Goal: Transaction & Acquisition: Download file/media

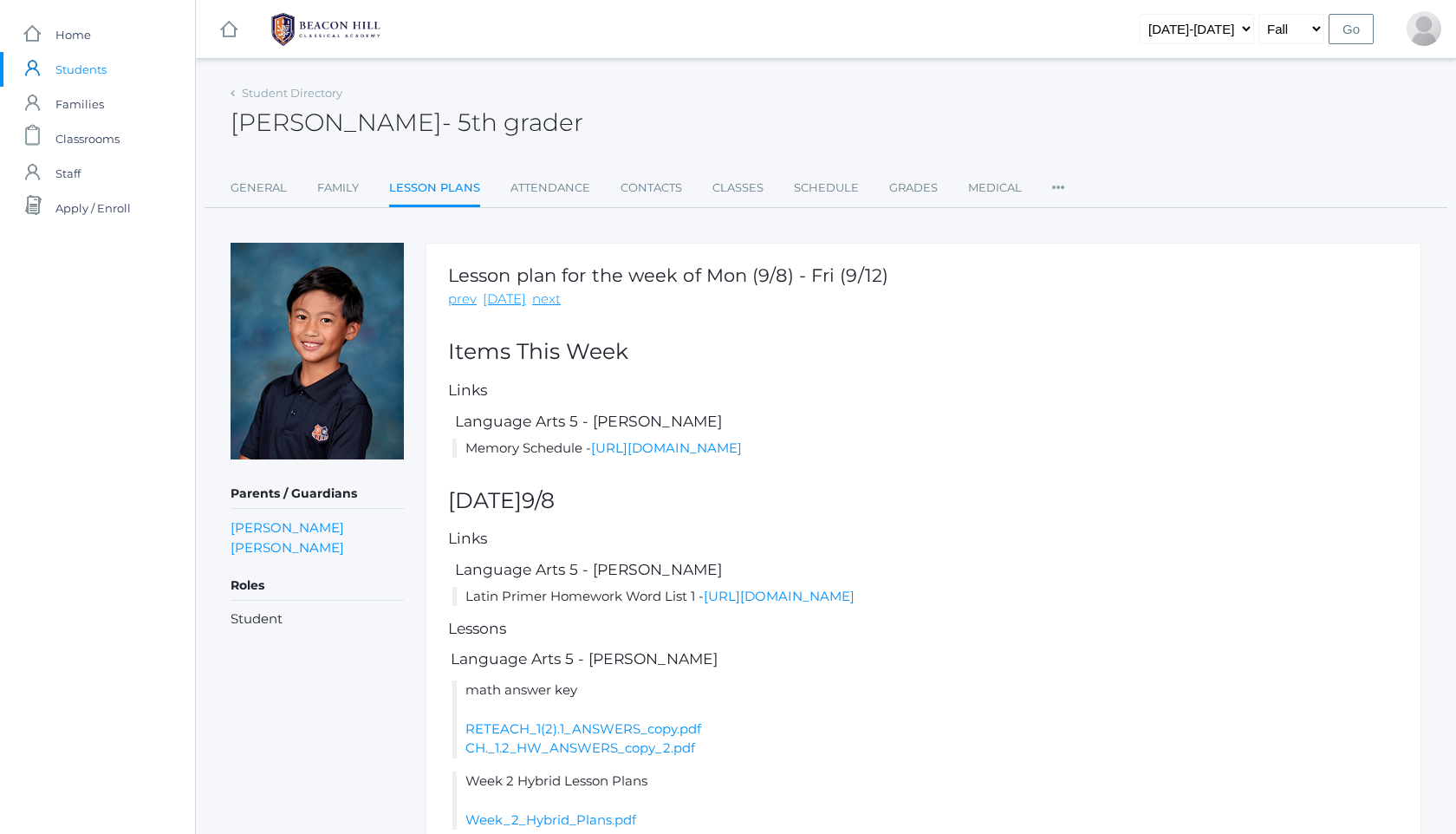
scroll to position [1075, 0]
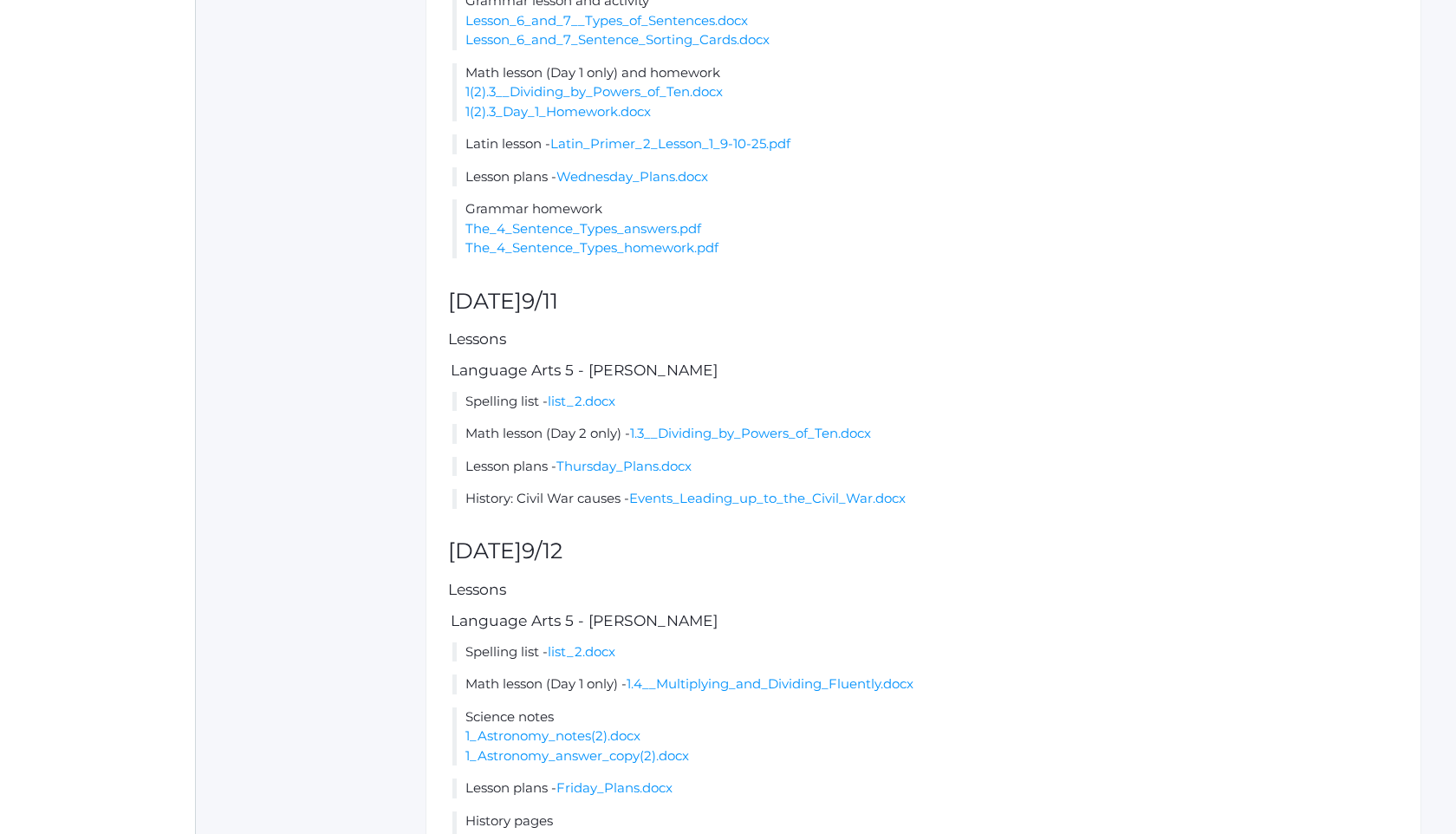
scroll to position [1352, 0]
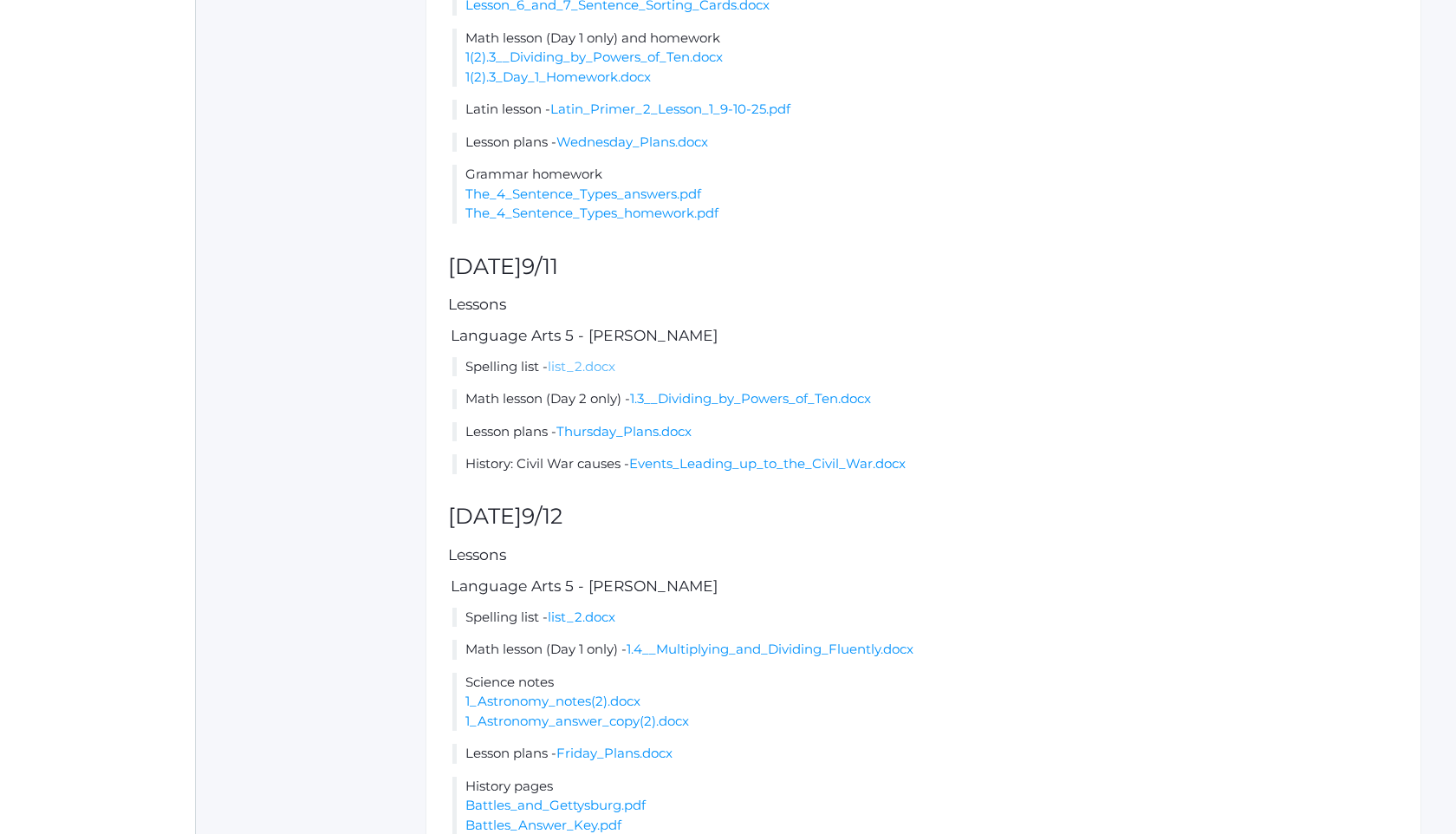
click at [591, 374] on link "list_2.docx" at bounding box center [580, 366] width 67 height 17
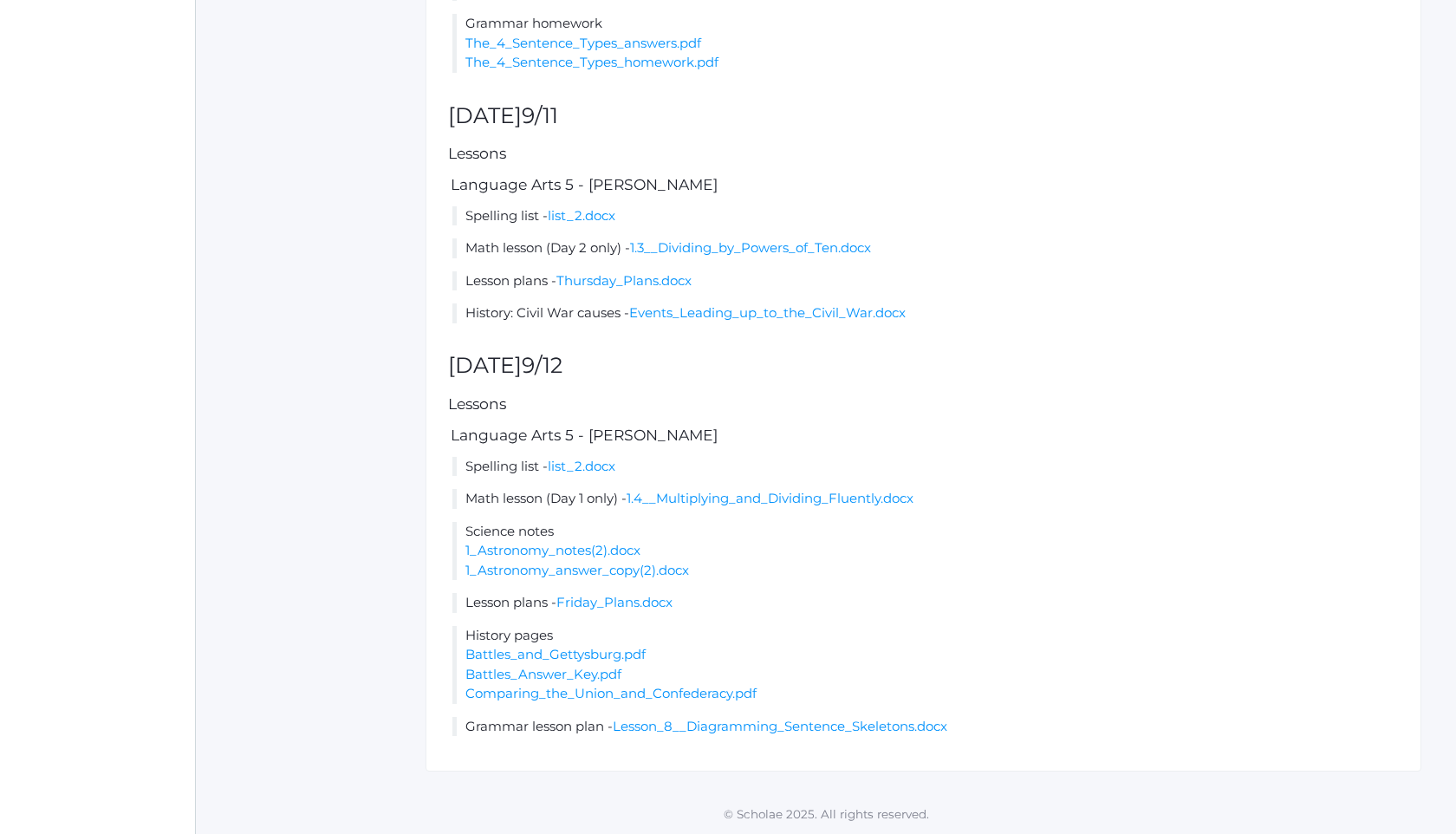
scroll to position [1523, 0]
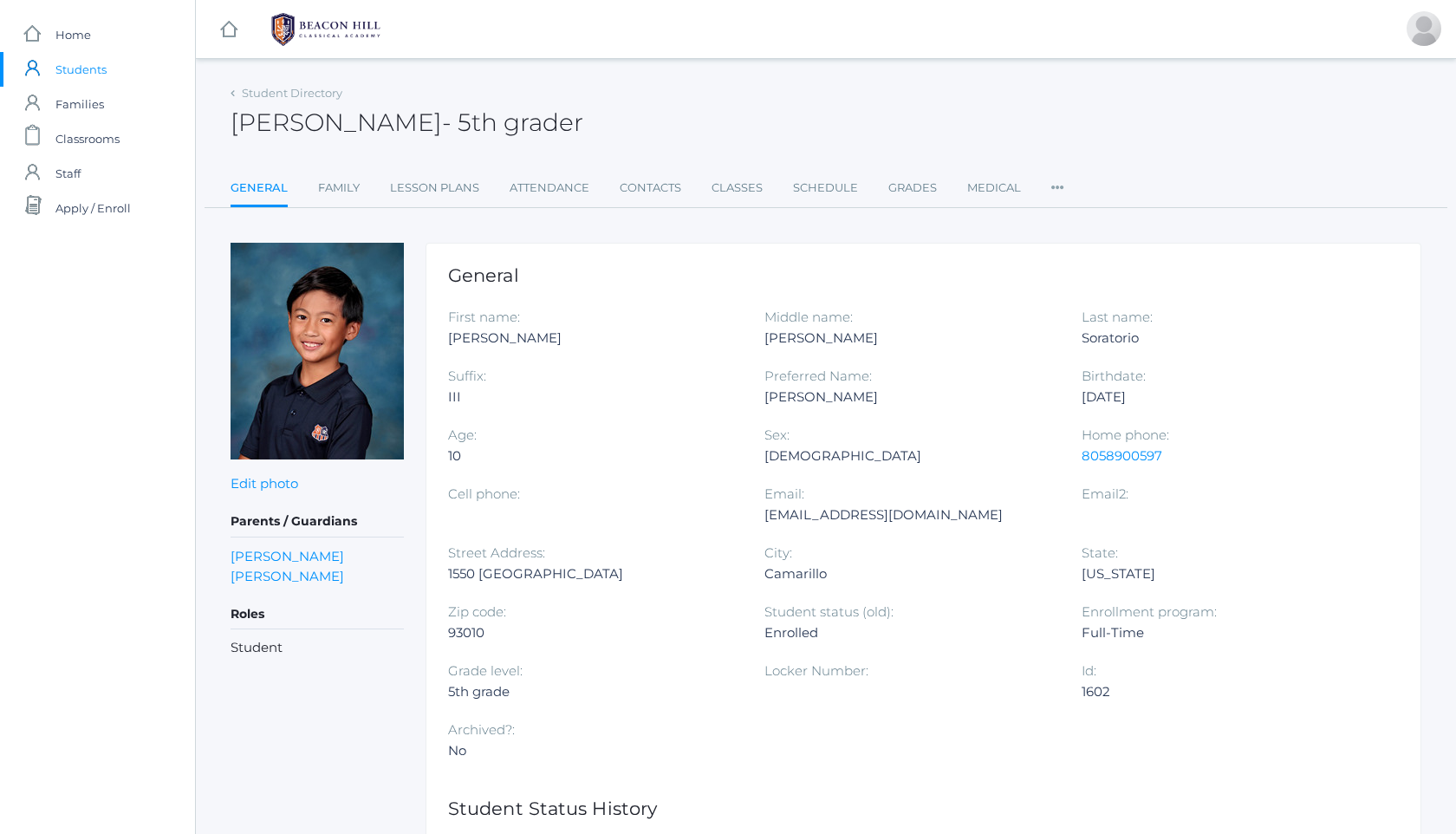
click at [325, 36] on img at bounding box center [325, 29] width 130 height 43
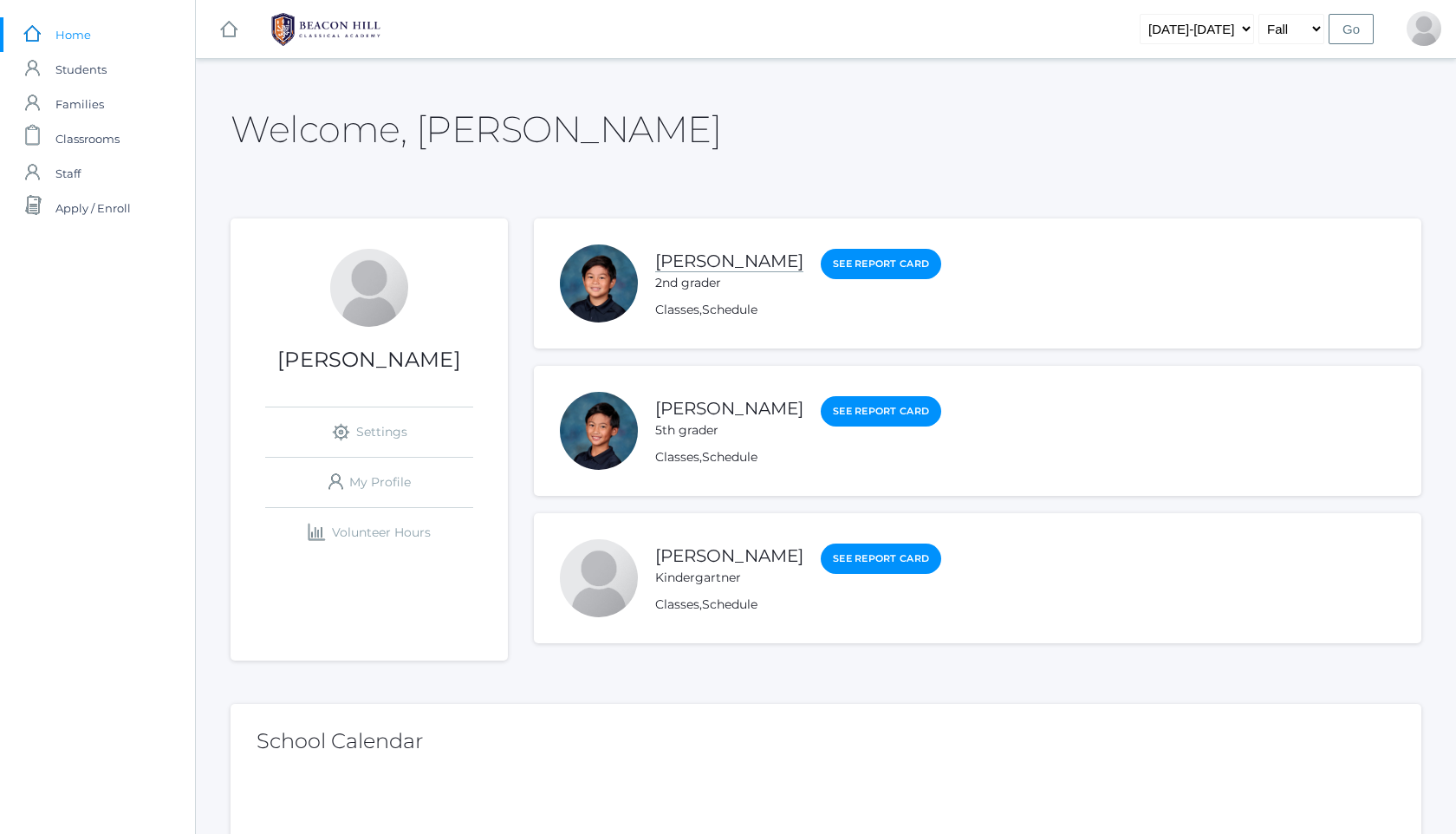
click at [715, 267] on link "[PERSON_NAME]" at bounding box center [729, 261] width 149 height 22
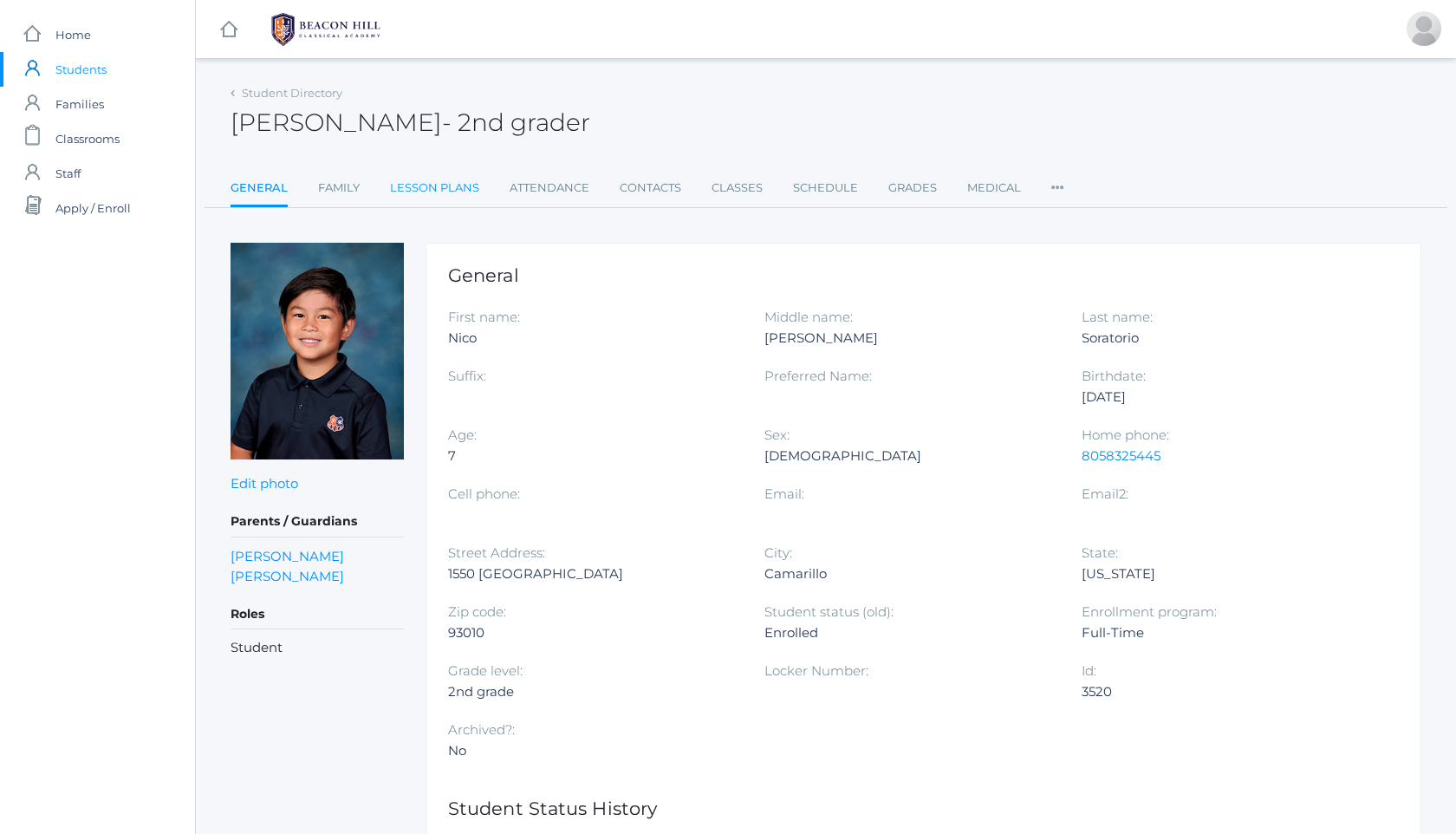
click at [432, 196] on link "Lesson Plans" at bounding box center [434, 188] width 89 height 34
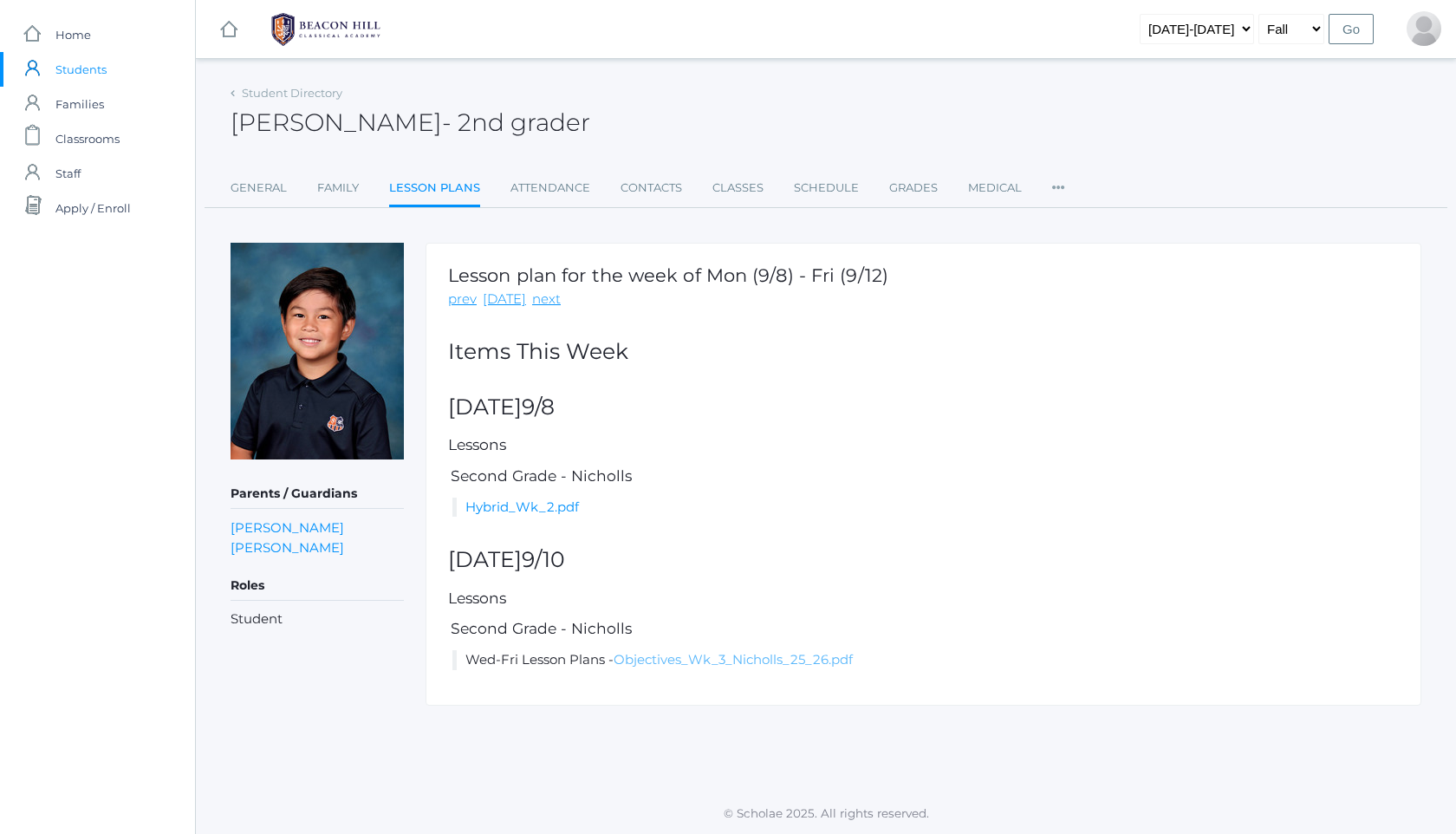
click at [746, 663] on link "Objectives_Wk_3_Nicholls_25_26.pdf" at bounding box center [733, 659] width 239 height 17
click at [561, 500] on link "Hybrid_Wk_2.pdf" at bounding box center [522, 506] width 113 height 17
click at [669, 662] on link "Objectives_Wk_3_Nicholls_25_26.pdf" at bounding box center [733, 659] width 239 height 17
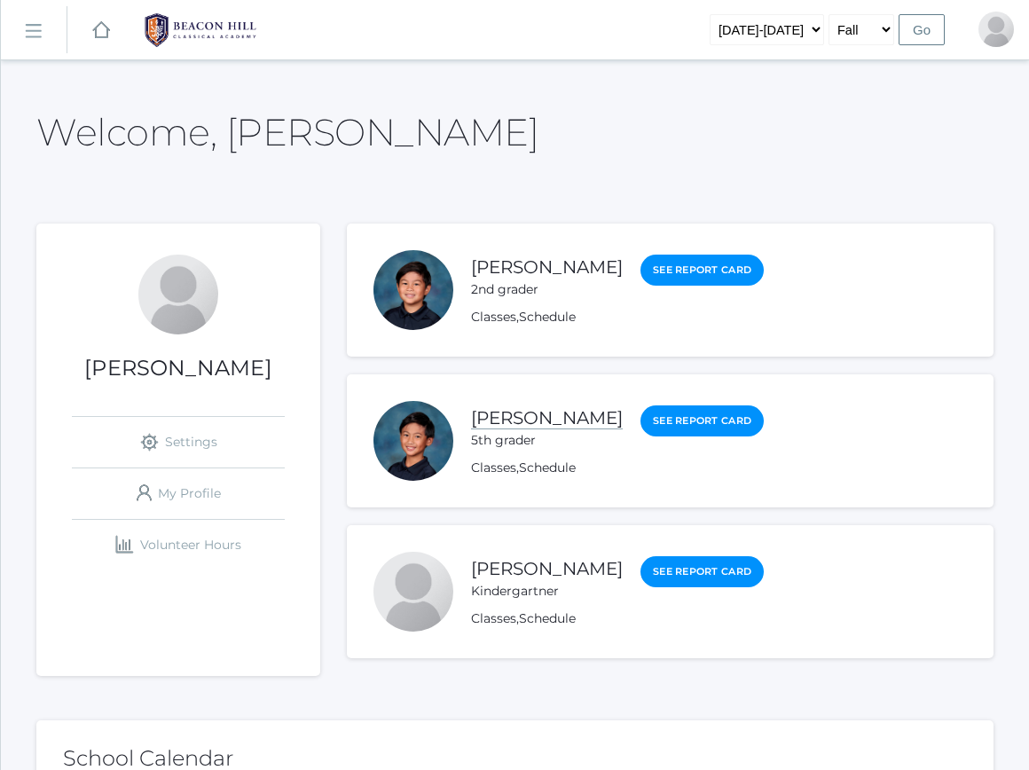
click at [570, 425] on link "[PERSON_NAME]" at bounding box center [547, 418] width 152 height 22
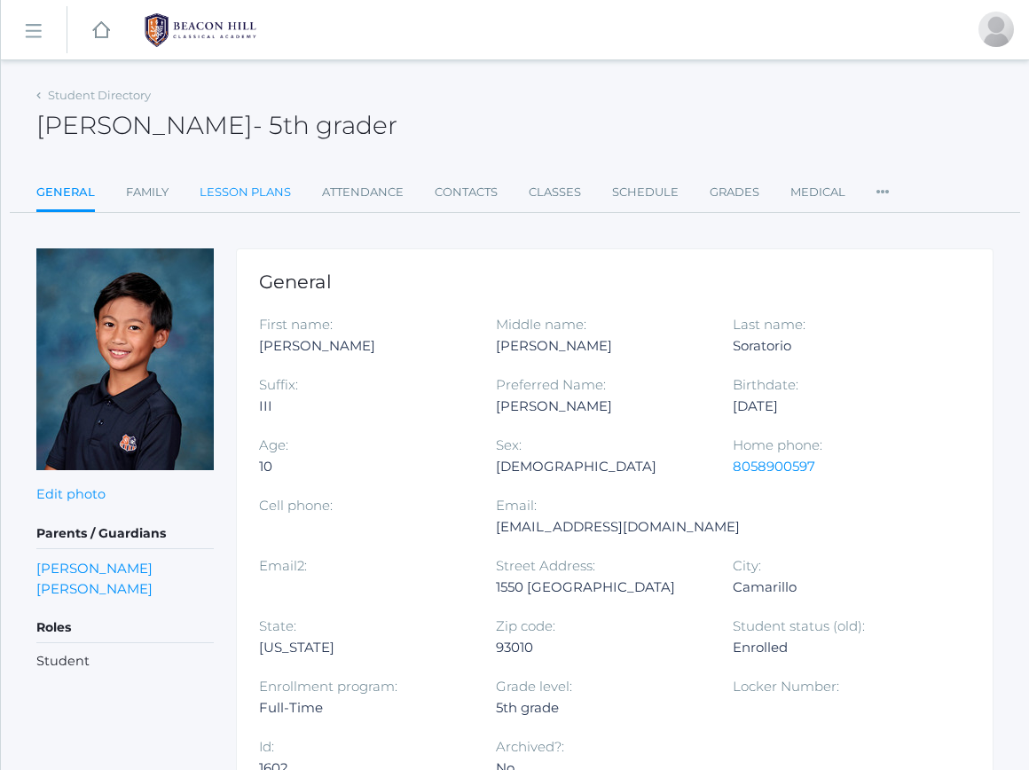
click at [259, 202] on link "Lesson Plans" at bounding box center [245, 192] width 91 height 35
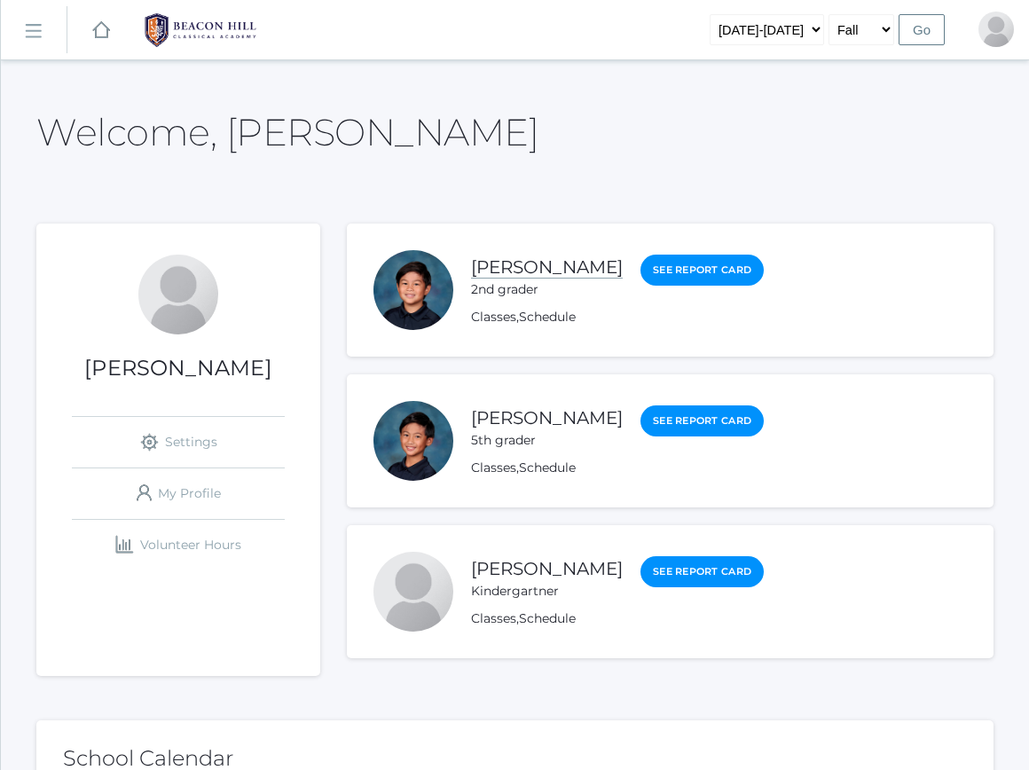
click at [552, 260] on link "[PERSON_NAME]" at bounding box center [547, 267] width 152 height 22
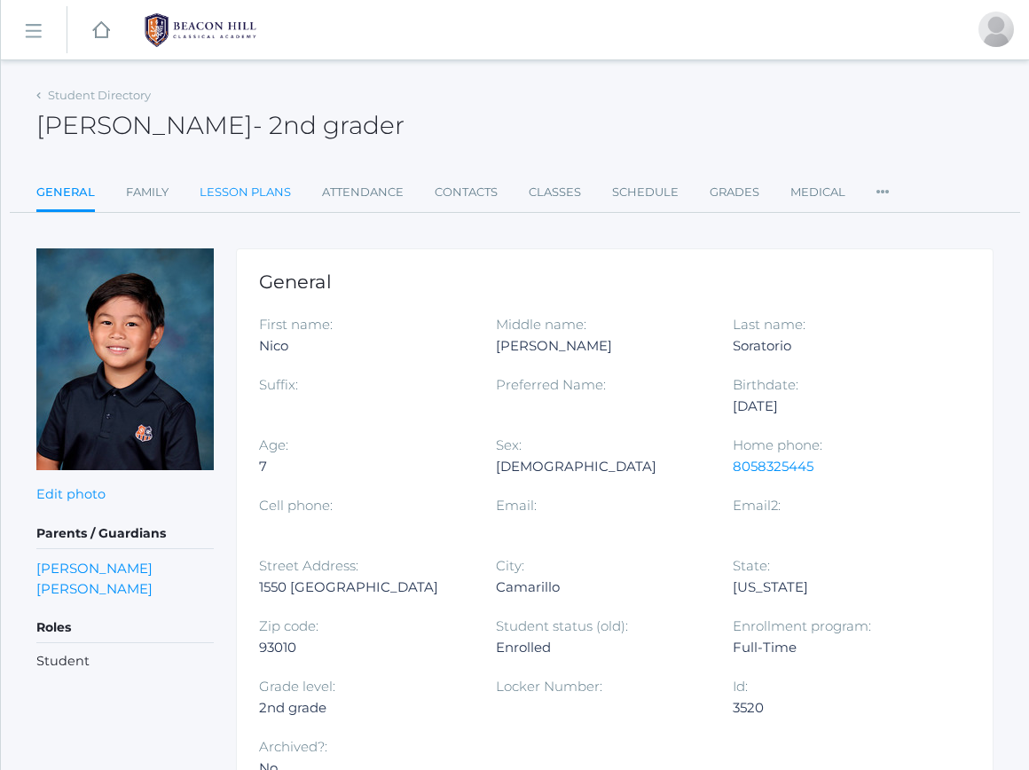
click at [268, 201] on link "Lesson Plans" at bounding box center [245, 192] width 91 height 35
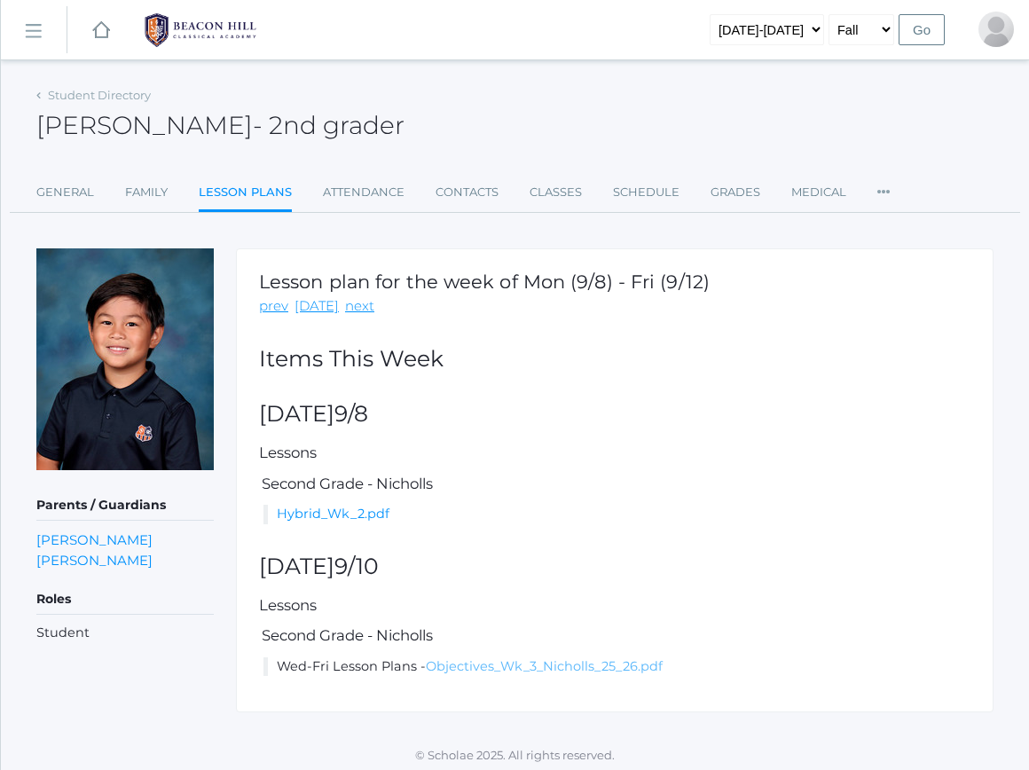
click at [643, 660] on link "Objectives_Wk_3_Nicholls_25_26.pdf" at bounding box center [544, 666] width 237 height 16
